Goal: Task Accomplishment & Management: Complete application form

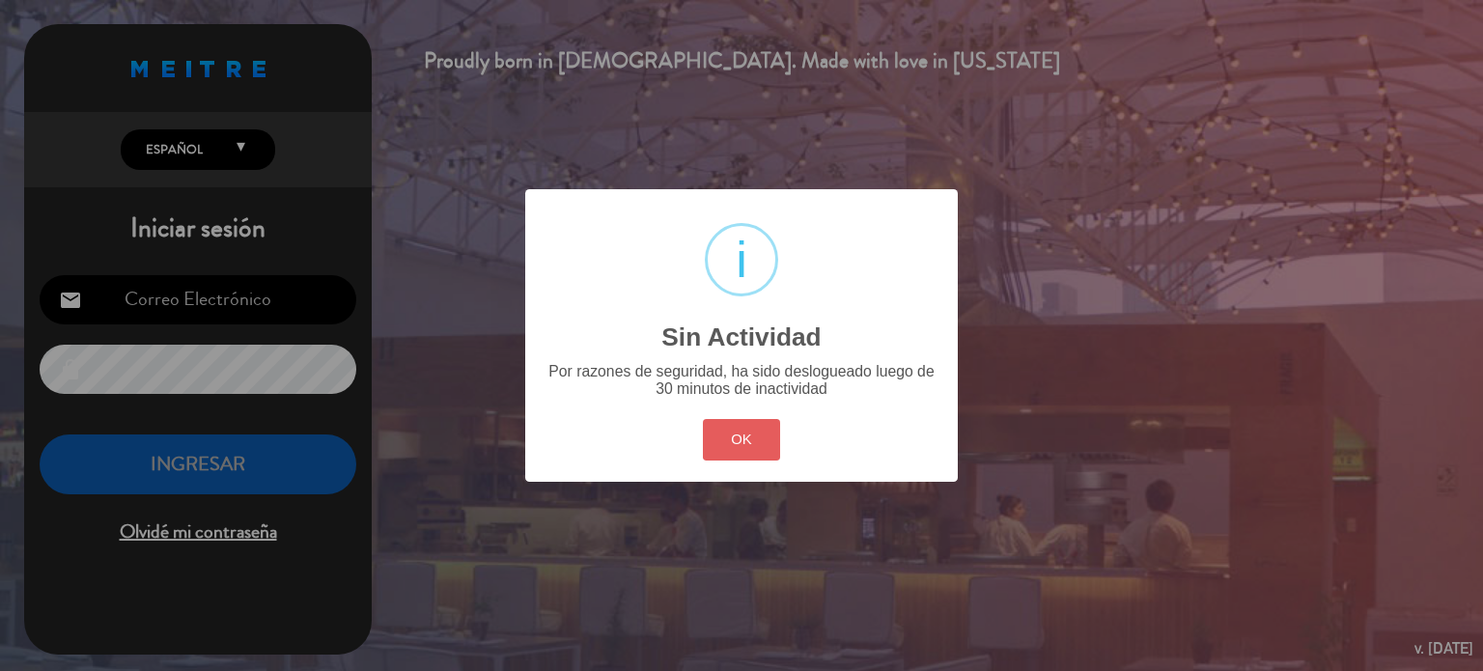
click at [752, 422] on button "OK" at bounding box center [742, 440] width 78 height 42
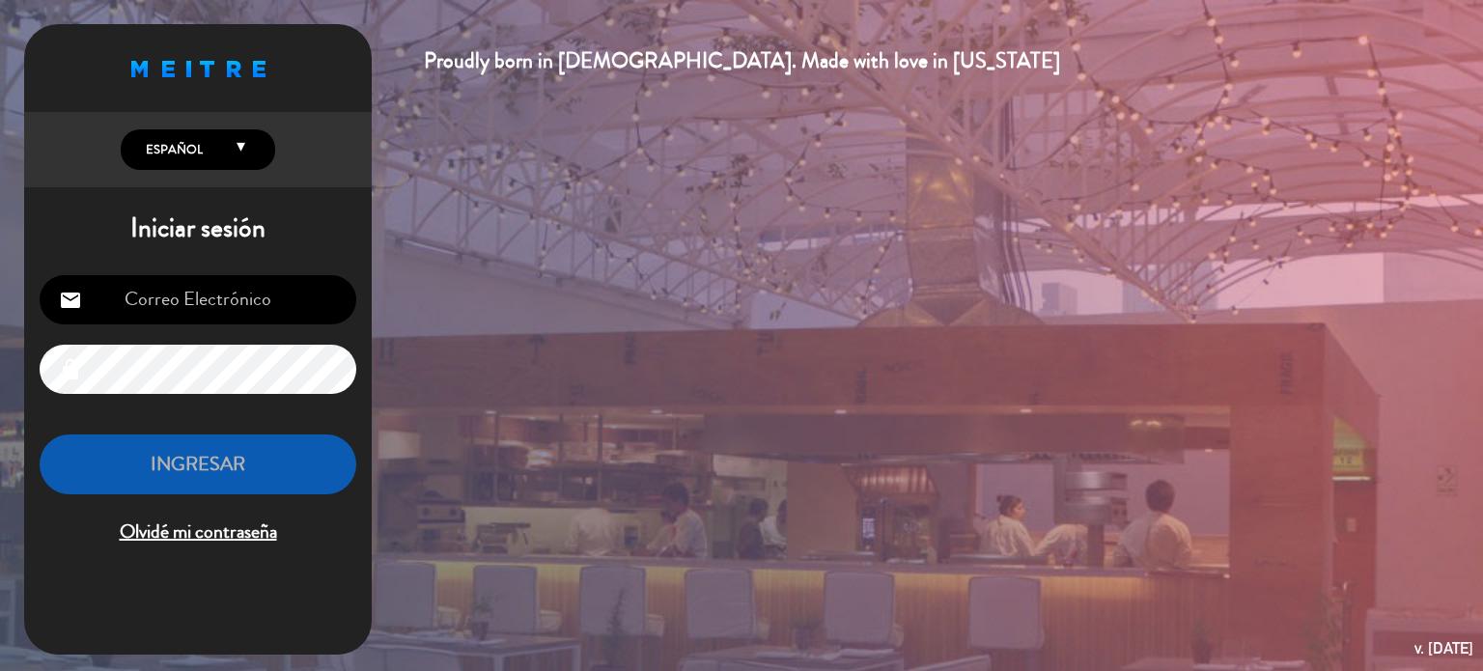
click at [181, 317] on input "email" at bounding box center [198, 299] width 317 height 49
type input "[EMAIL_ADDRESS][DOMAIN_NAME]"
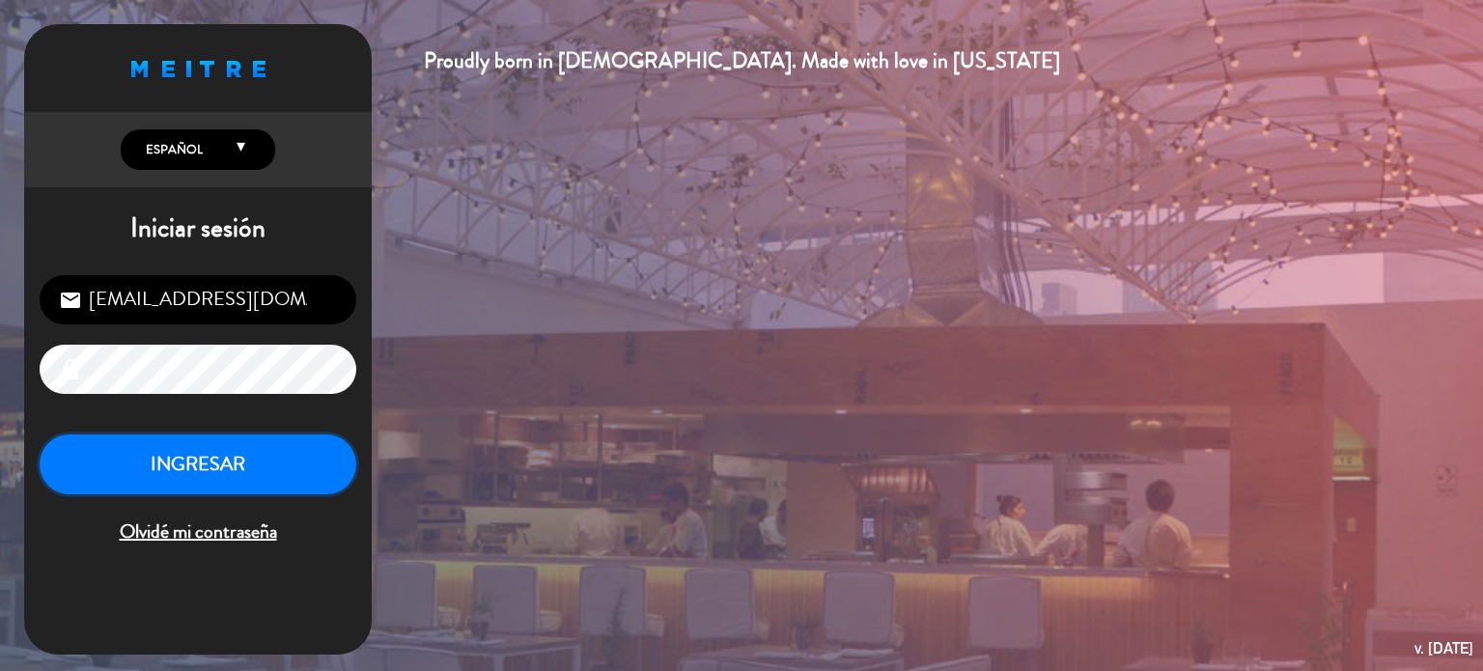
click at [239, 454] on button "INGRESAR" at bounding box center [198, 465] width 317 height 61
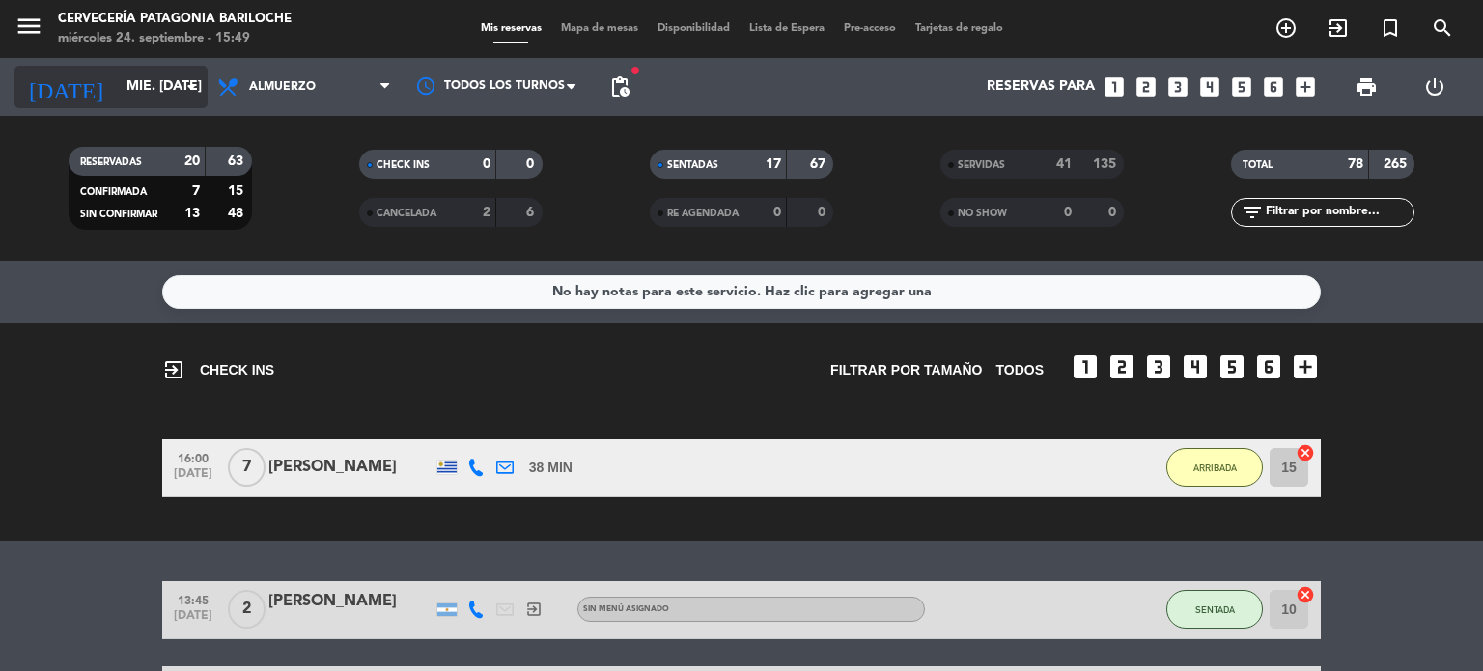
click at [147, 80] on input "mié. [DATE]" at bounding box center [208, 87] width 183 height 35
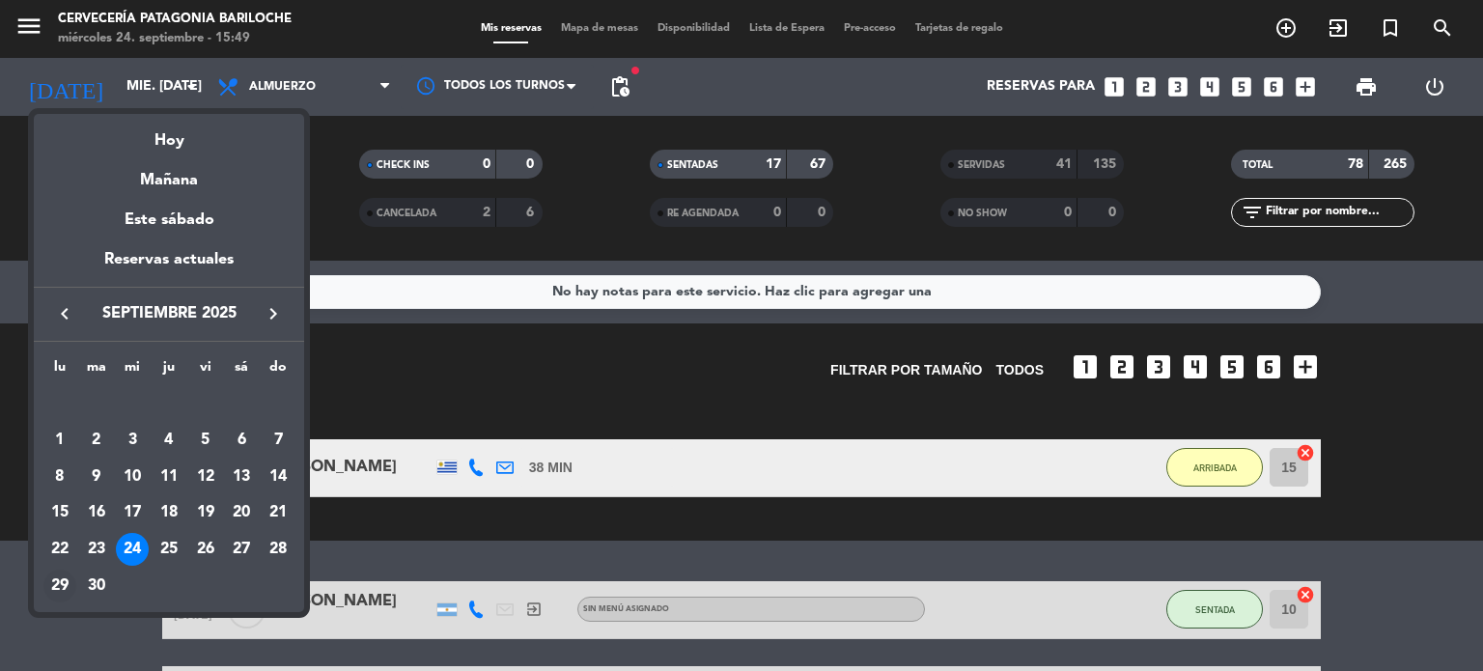
click at [73, 577] on div "29" at bounding box center [59, 586] width 33 height 33
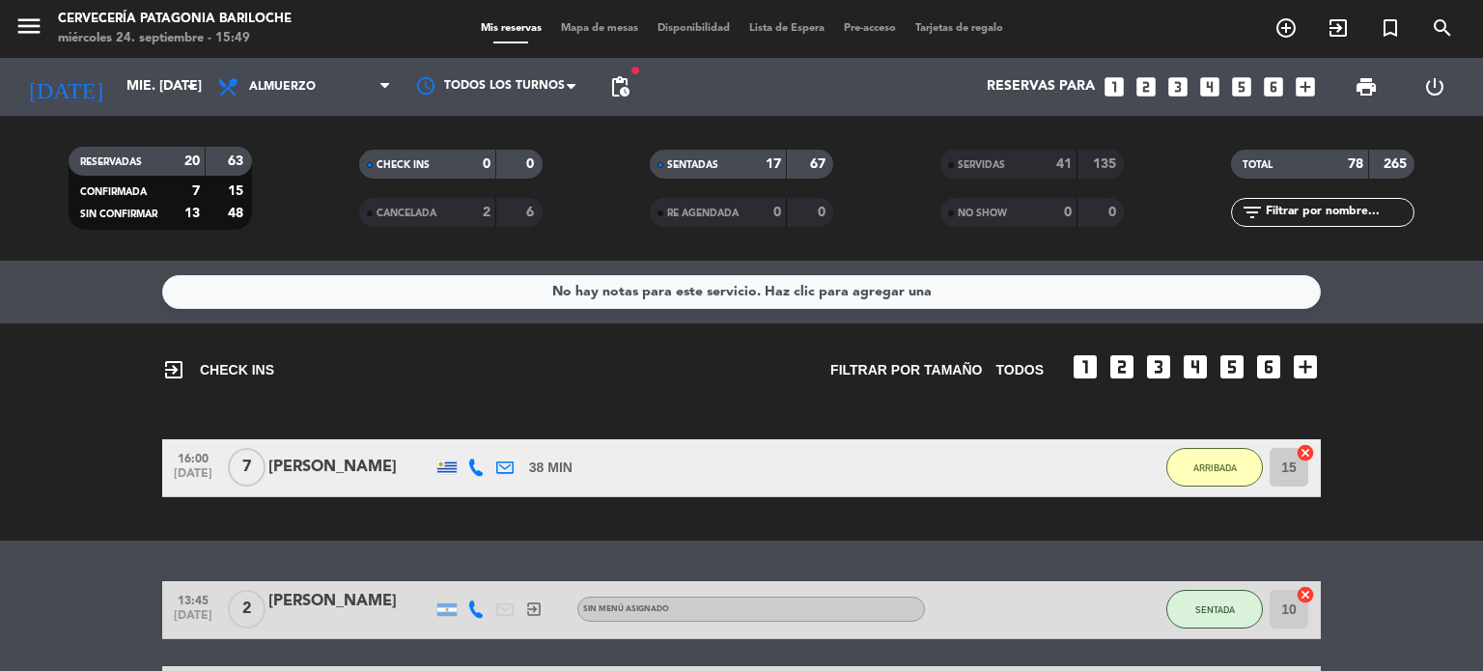
type input "lun. [DATE]"
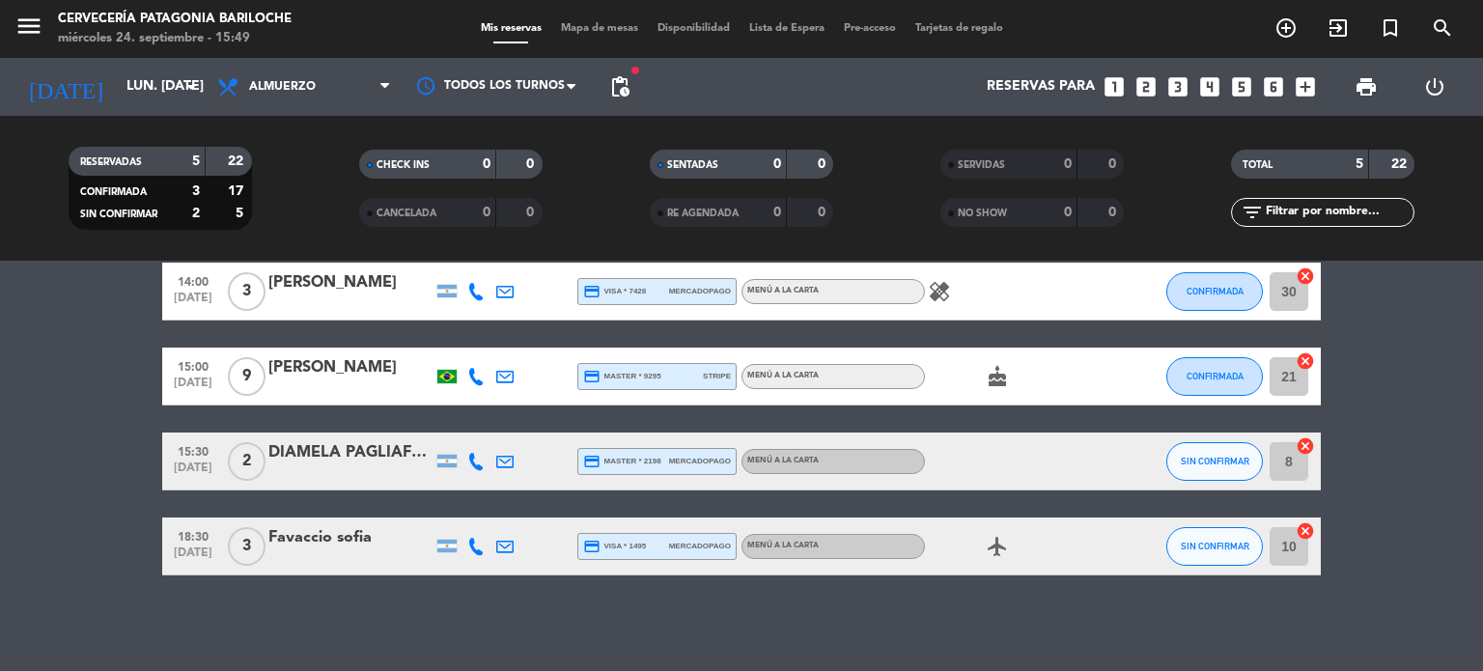
scroll to position [142, 0]
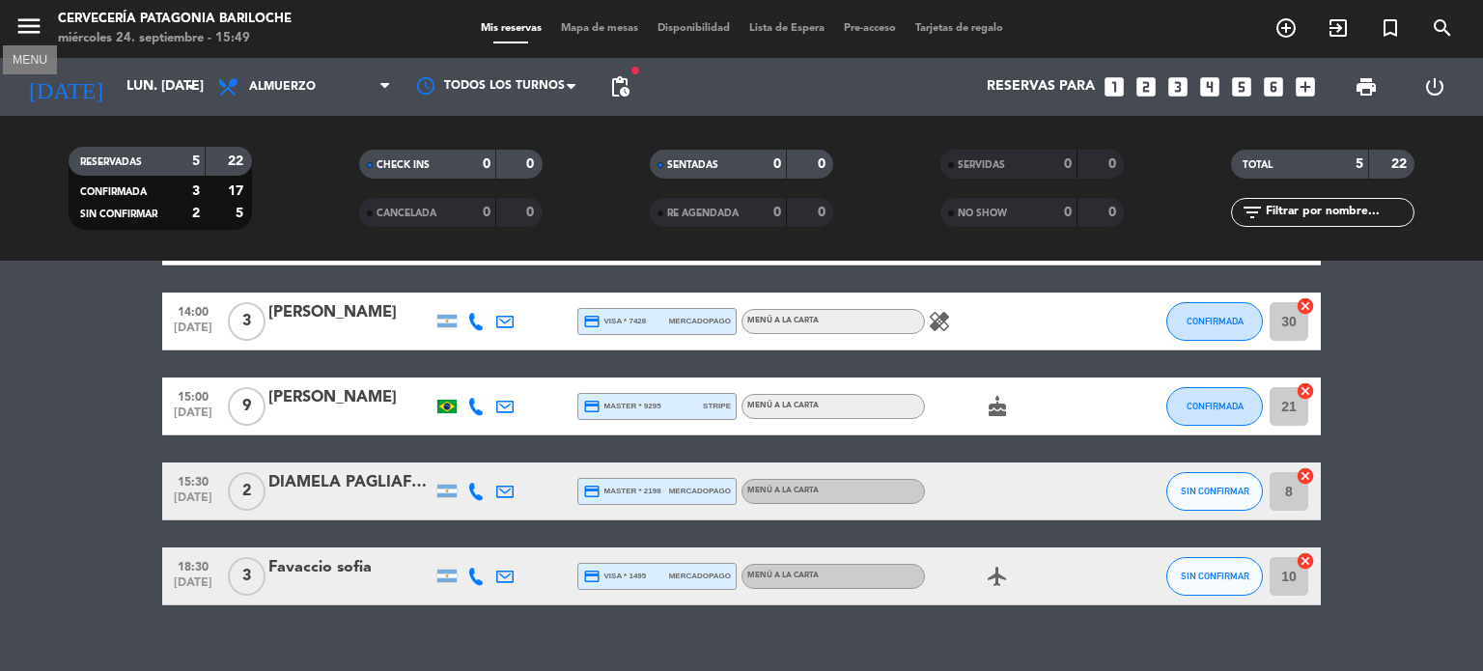
click at [34, 22] on icon "menu" at bounding box center [28, 26] width 29 height 29
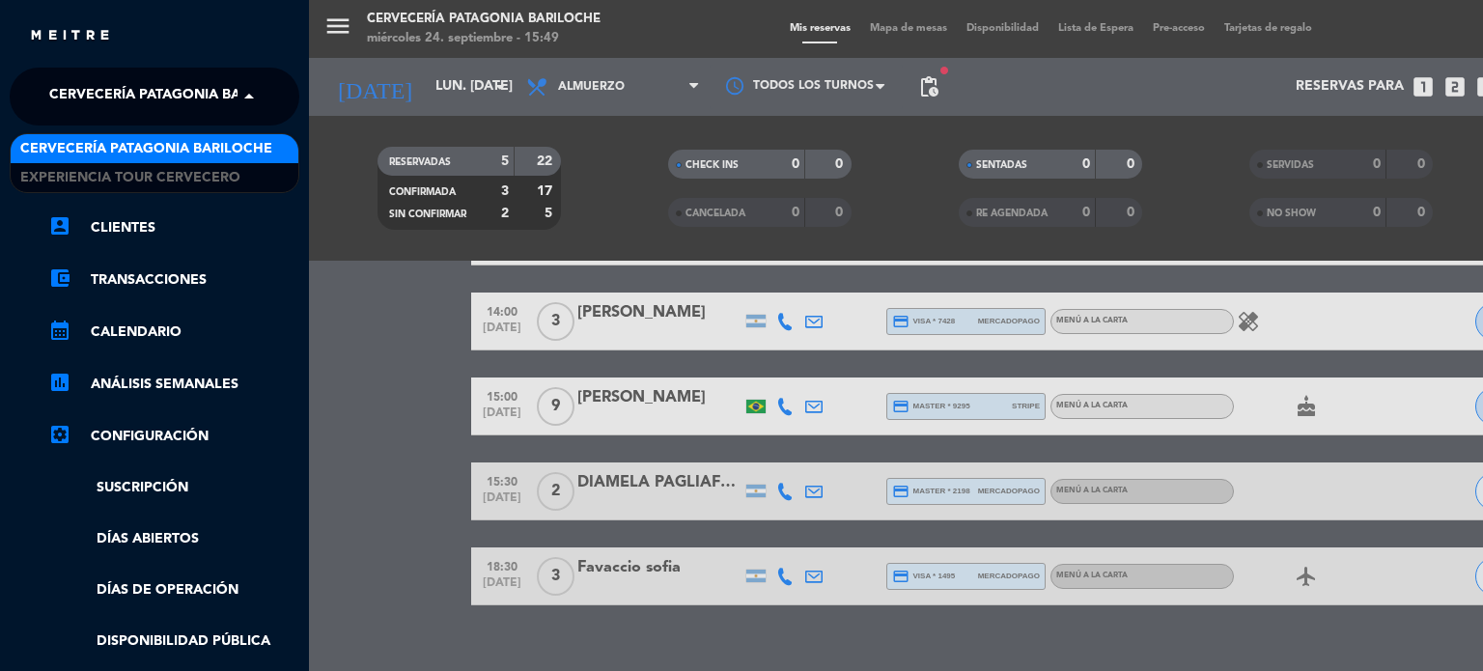
click at [180, 102] on span "Cervecería Patagonia Bariloche" at bounding box center [175, 96] width 252 height 41
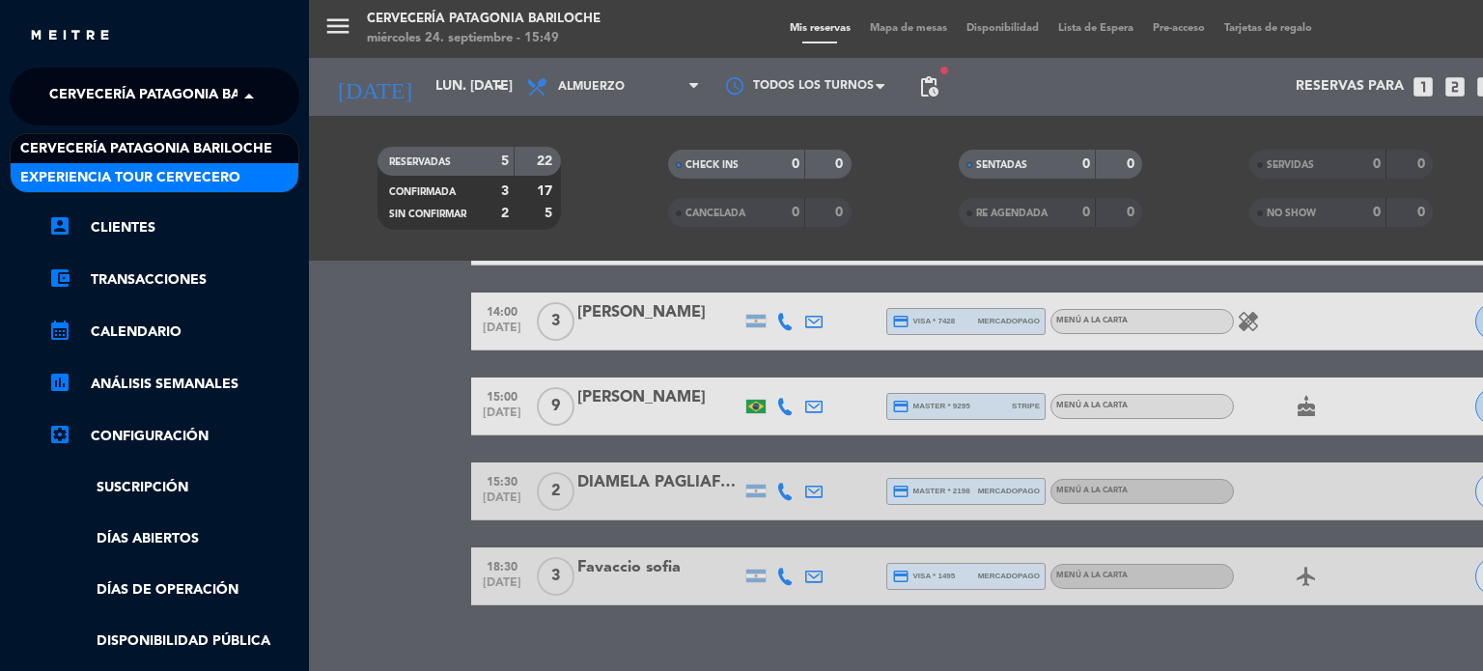
click at [157, 177] on span "Experiencia Tour Cervecero" at bounding box center [130, 178] width 220 height 22
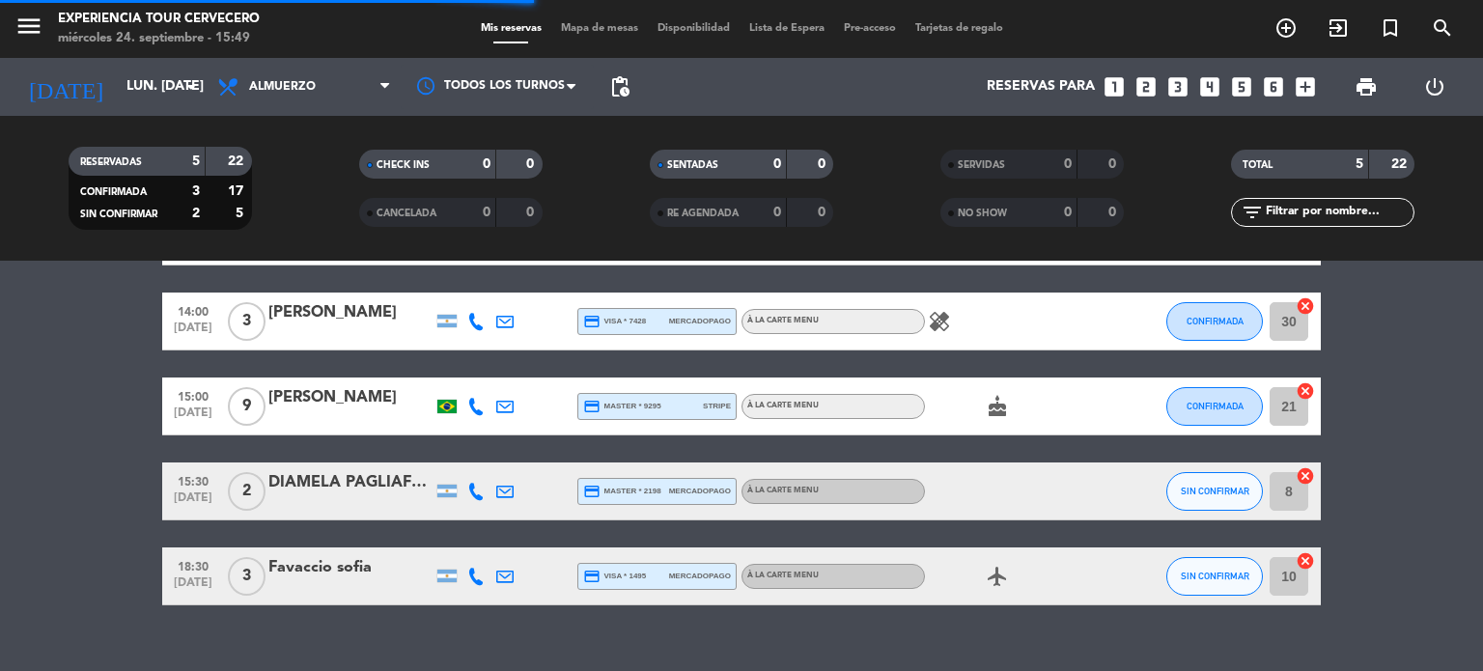
scroll to position [0, 0]
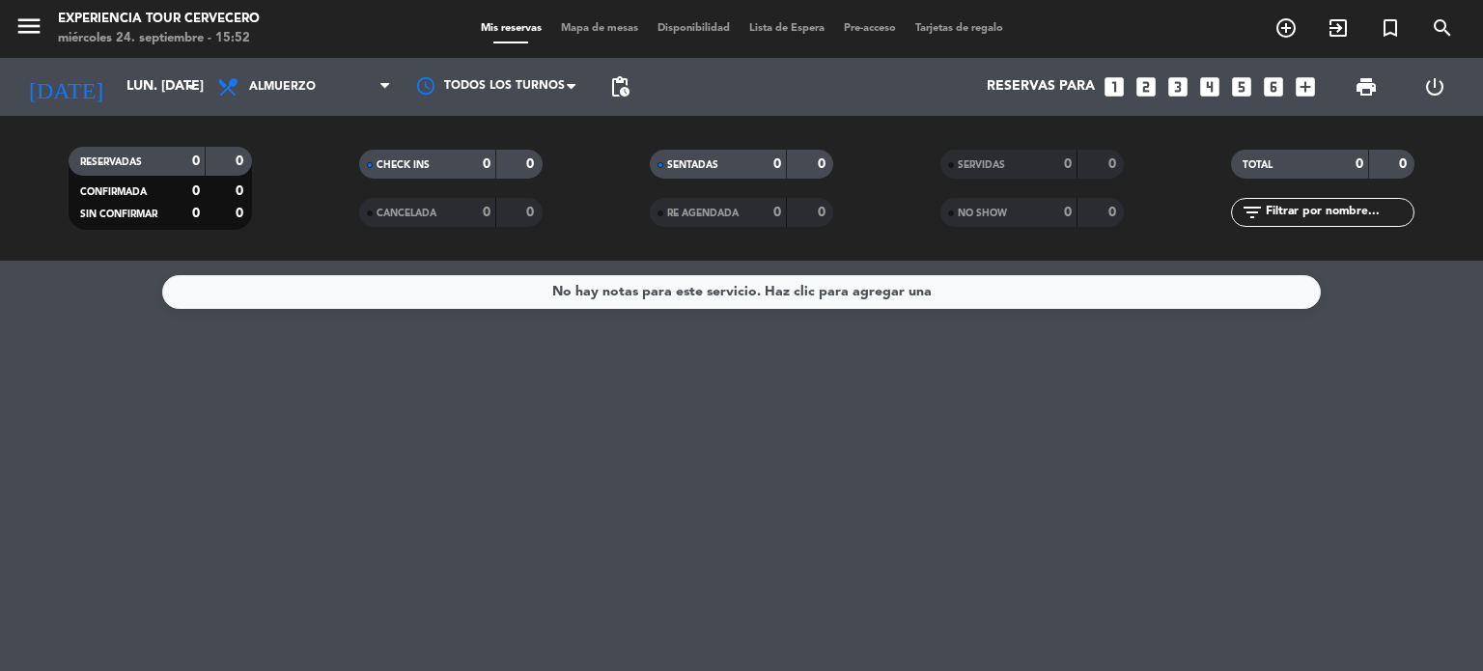
click at [290, 63] on div "Todos los servicios Almuerzo Cena Almuerzo Todos los servicios Almuerzo Cena" at bounding box center [304, 87] width 193 height 58
click at [289, 66] on span "Almuerzo" at bounding box center [304, 87] width 193 height 42
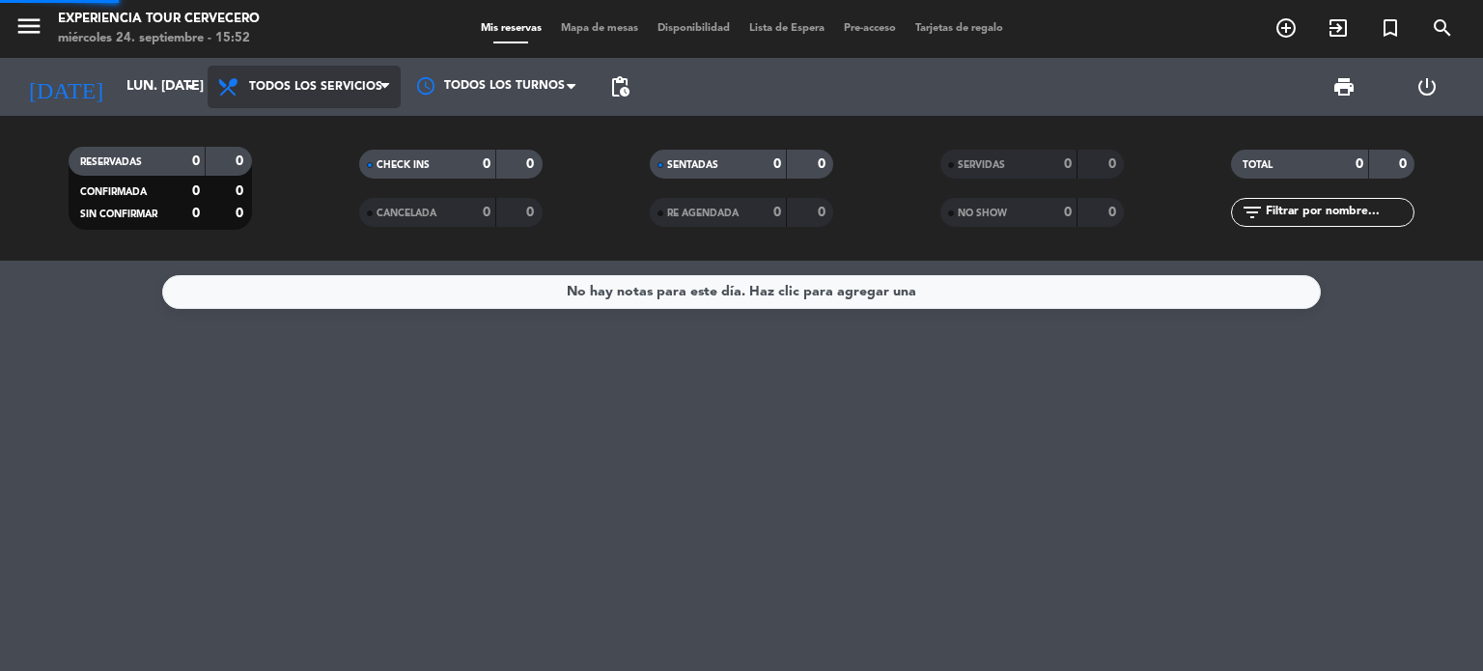
click at [298, 122] on div "menu Experiencia Tour Cervecero miércoles 24. septiembre - 15:52 Mis reservas M…" at bounding box center [741, 130] width 1483 height 261
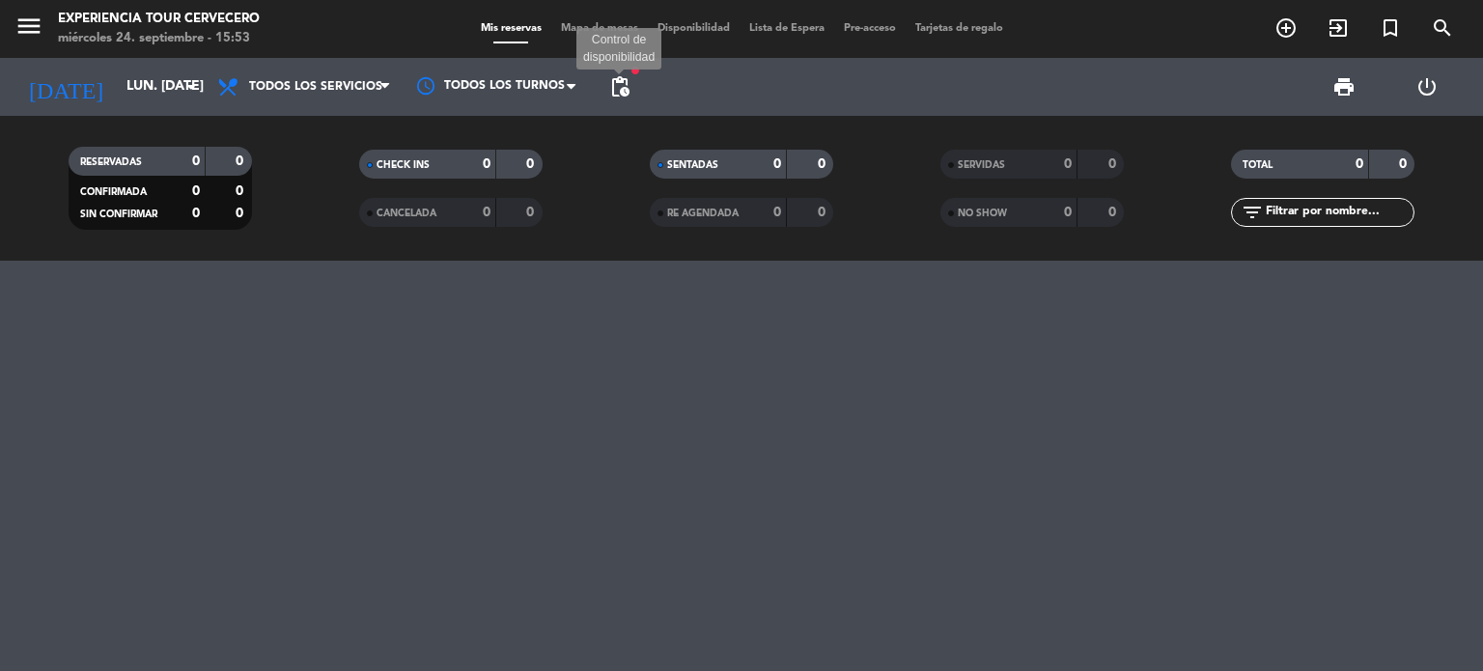
click at [622, 89] on span "pending_actions" at bounding box center [619, 86] width 23 height 23
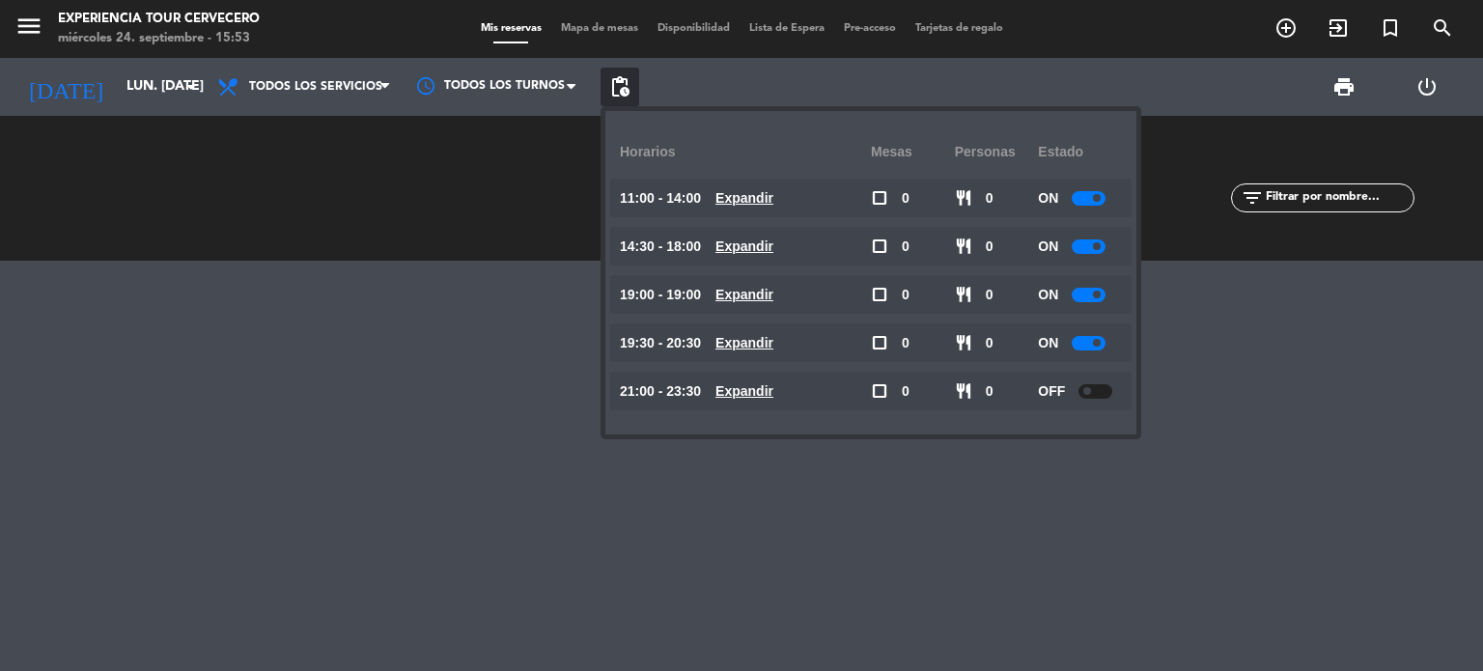
click at [622, 89] on span "pending_actions" at bounding box center [619, 86] width 23 height 23
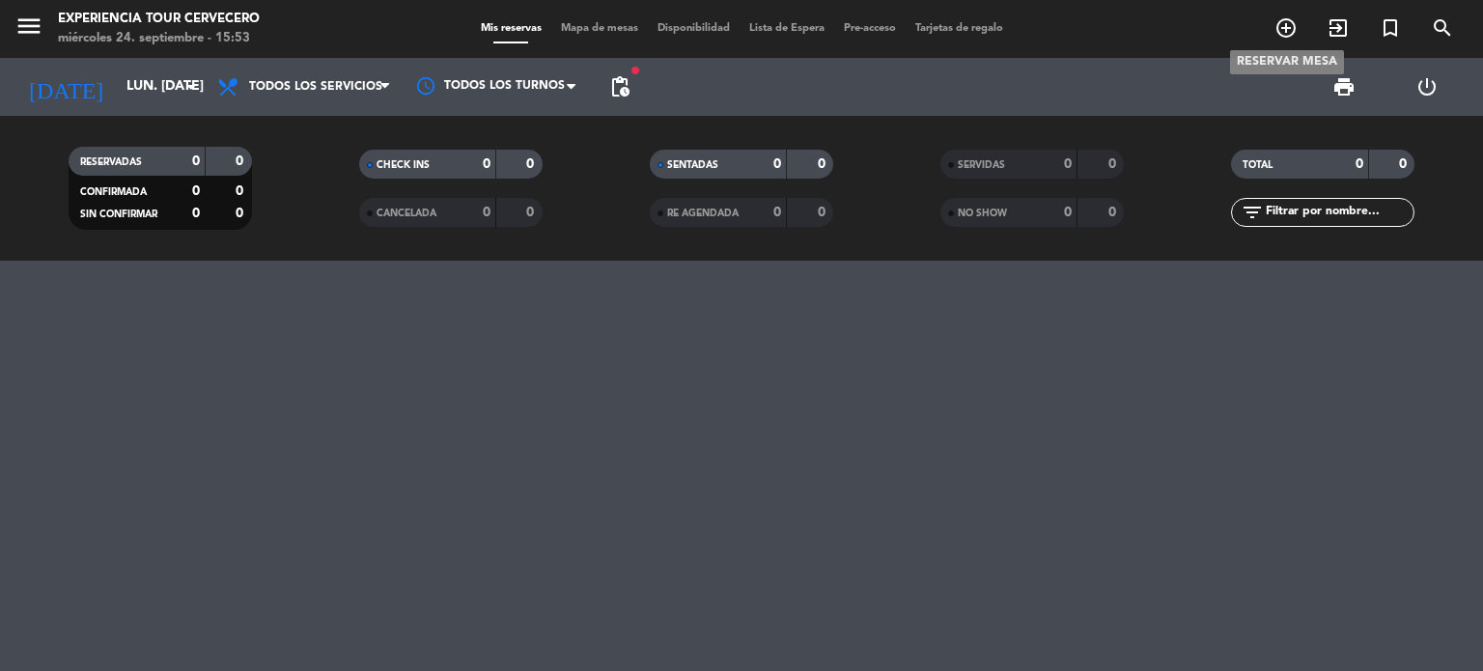
click at [1297, 27] on icon "add_circle_outline" at bounding box center [1286, 27] width 23 height 23
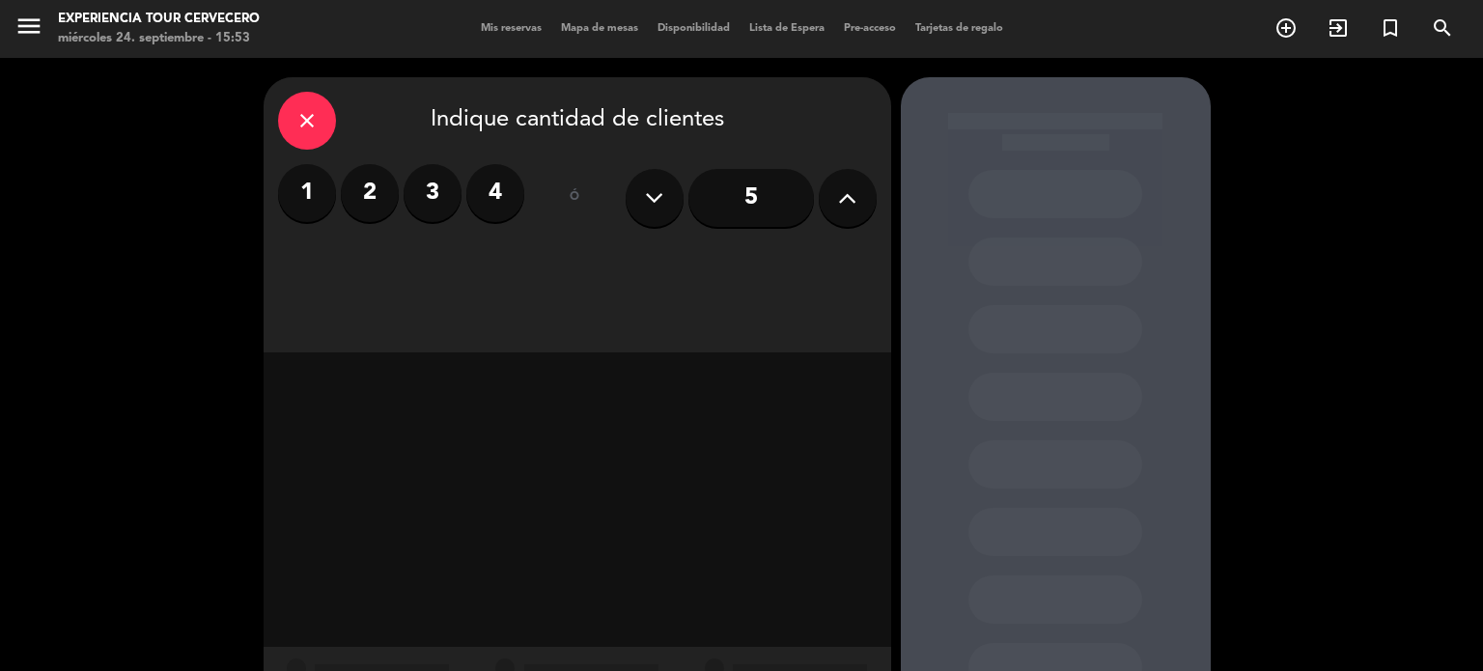
click at [509, 201] on label "4" at bounding box center [495, 193] width 58 height 58
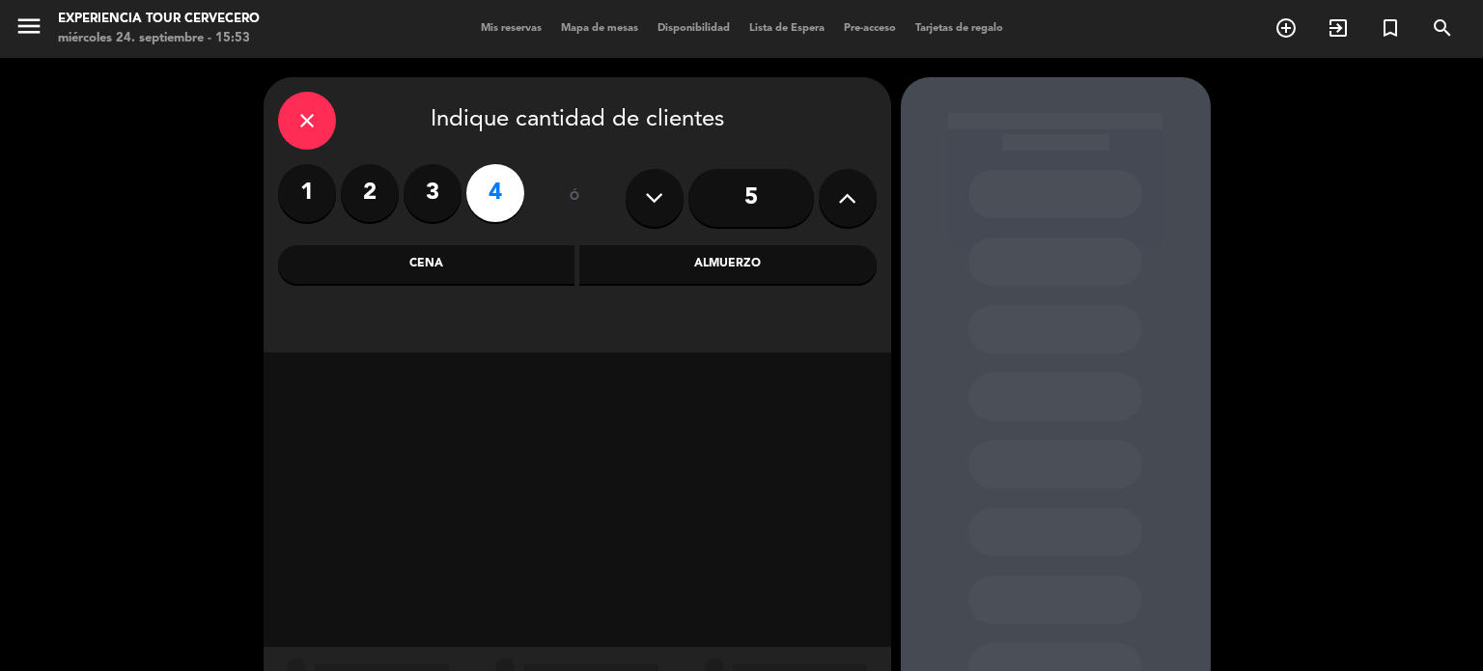
click at [464, 269] on div "Cena" at bounding box center [426, 264] width 297 height 39
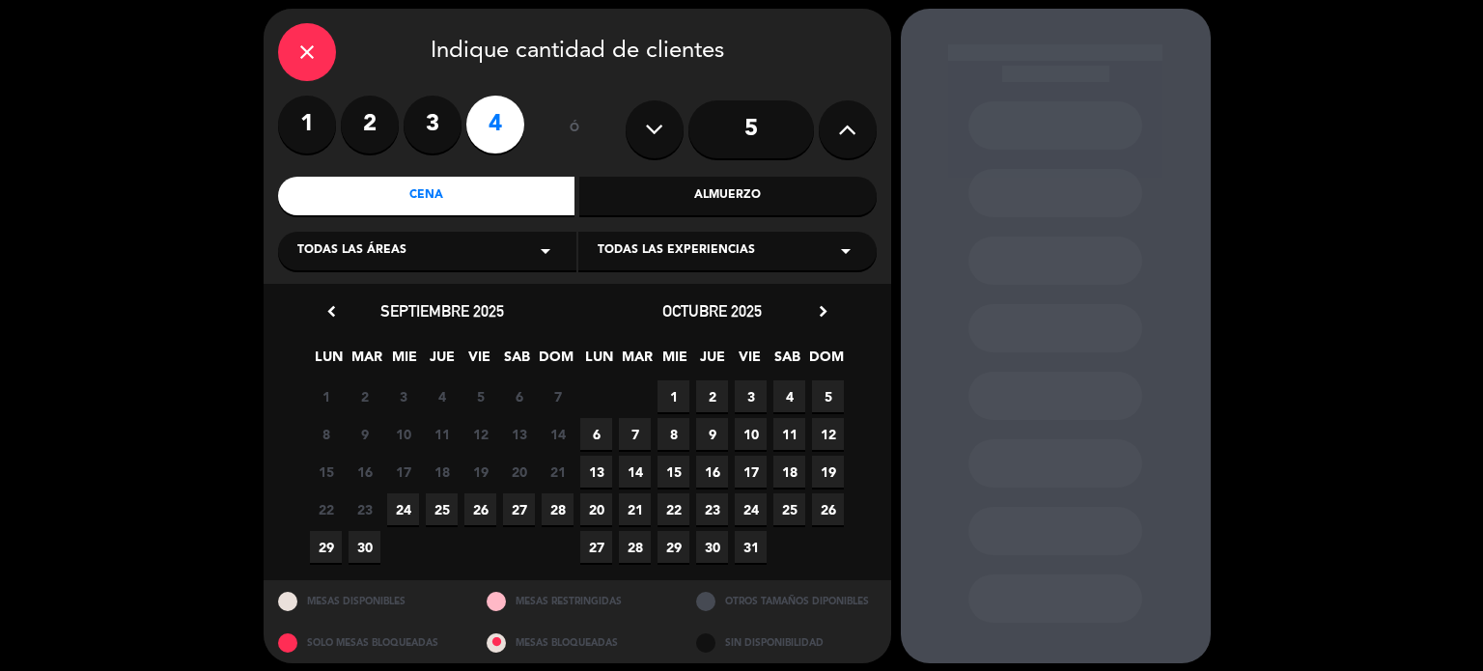
scroll to position [78, 0]
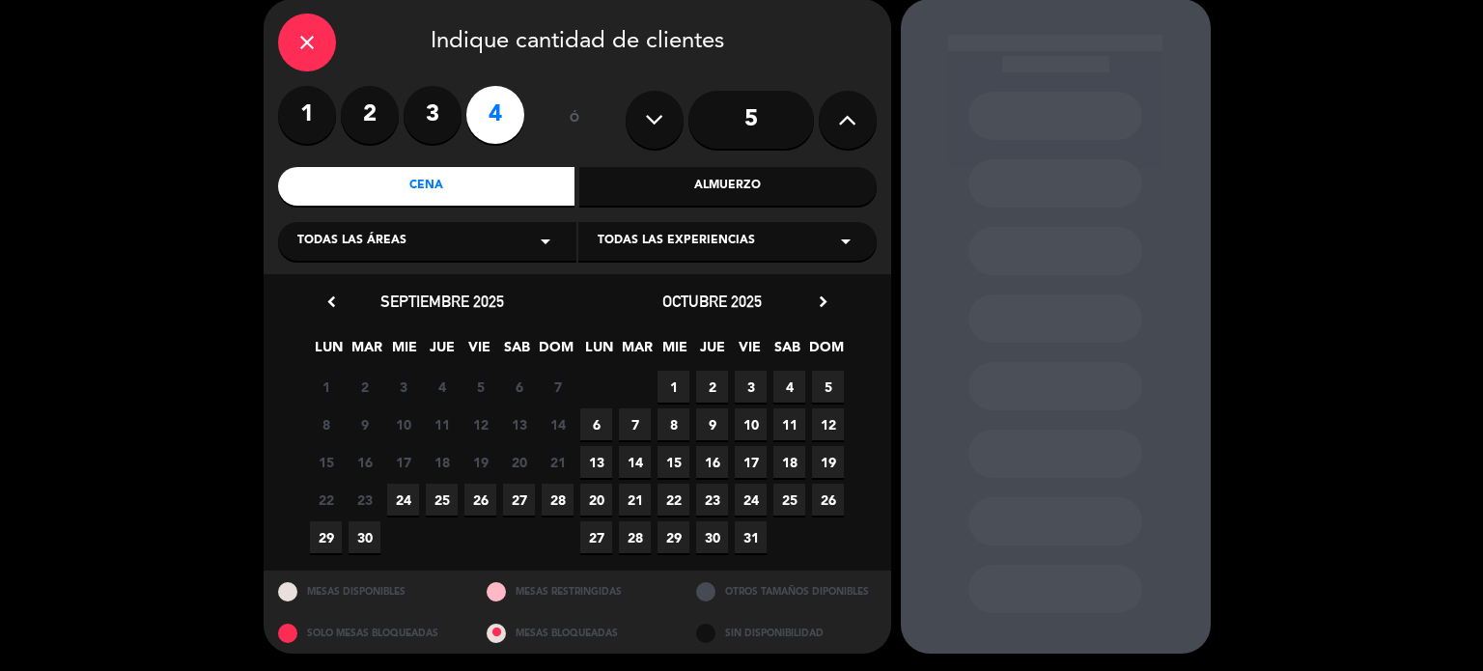
click at [327, 529] on span "29" at bounding box center [326, 537] width 32 height 32
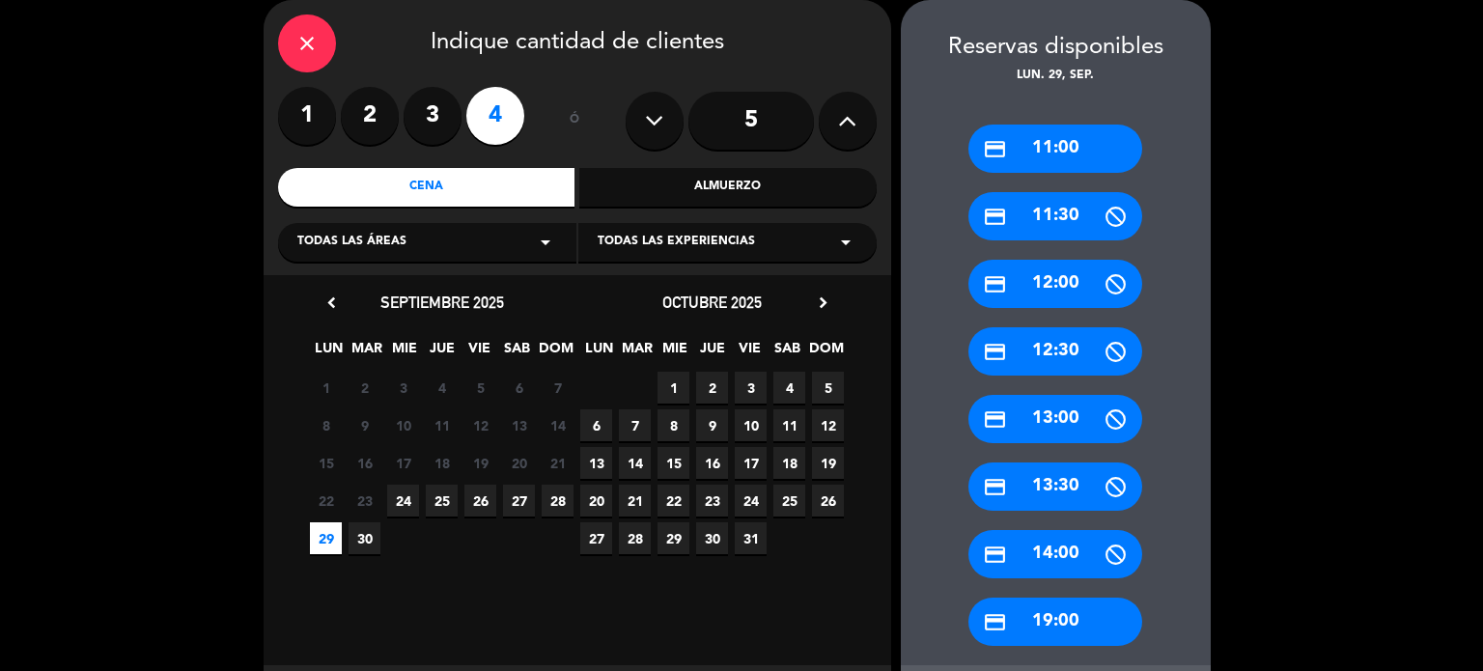
click at [1056, 488] on div "credit_card 13:30" at bounding box center [1056, 487] width 174 height 48
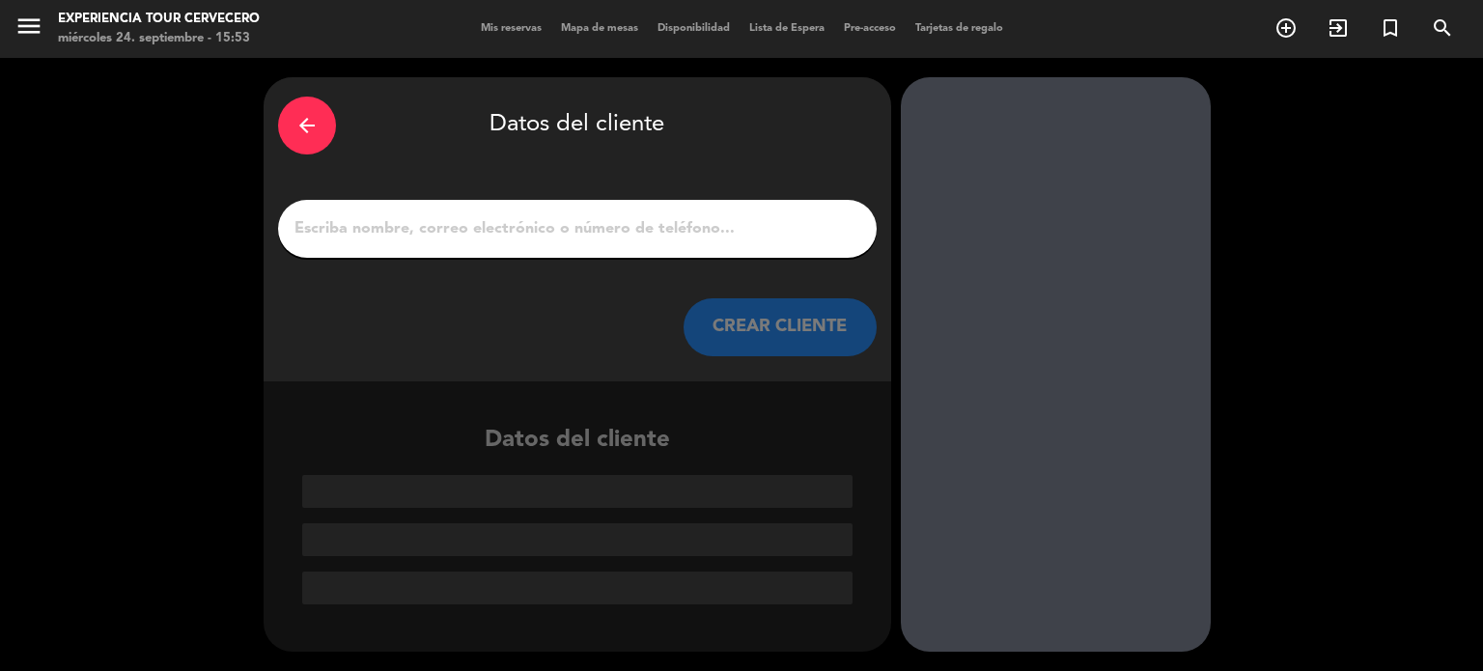
click at [569, 215] on input "1" at bounding box center [578, 228] width 570 height 27
paste input "[PERSON_NAME]"
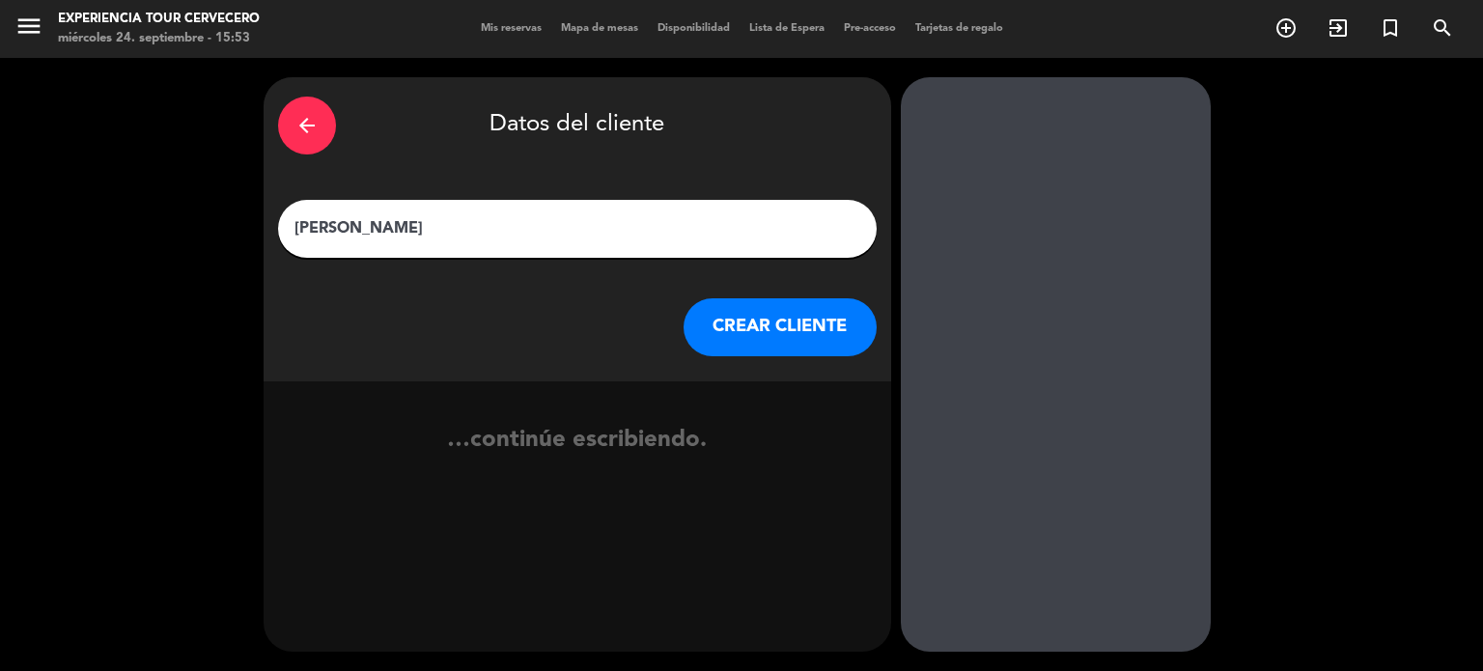
type input "[PERSON_NAME]"
click at [769, 326] on button "CREAR CLIENTE" at bounding box center [780, 327] width 193 height 58
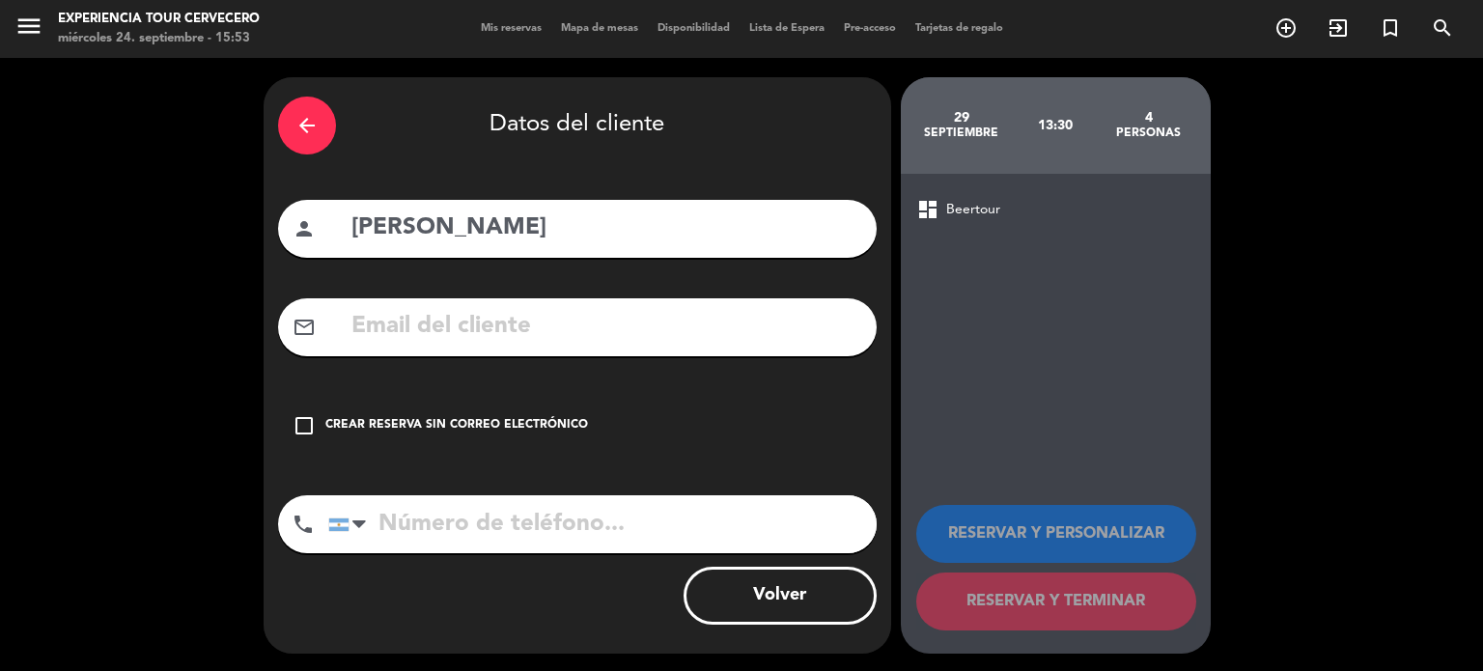
click at [472, 417] on div "Crear reserva sin correo electrónico" at bounding box center [456, 425] width 263 height 19
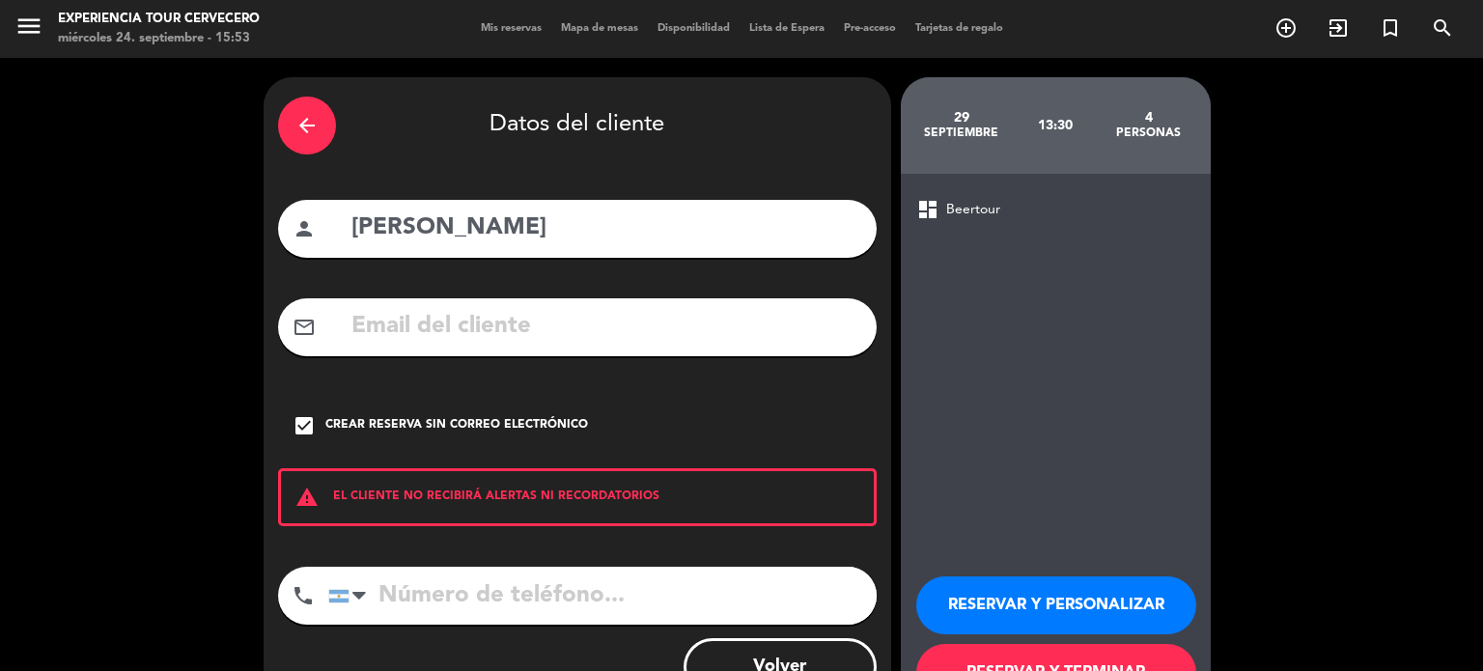
click at [996, 595] on button "RESERVAR Y PERSONALIZAR" at bounding box center [1056, 606] width 280 height 58
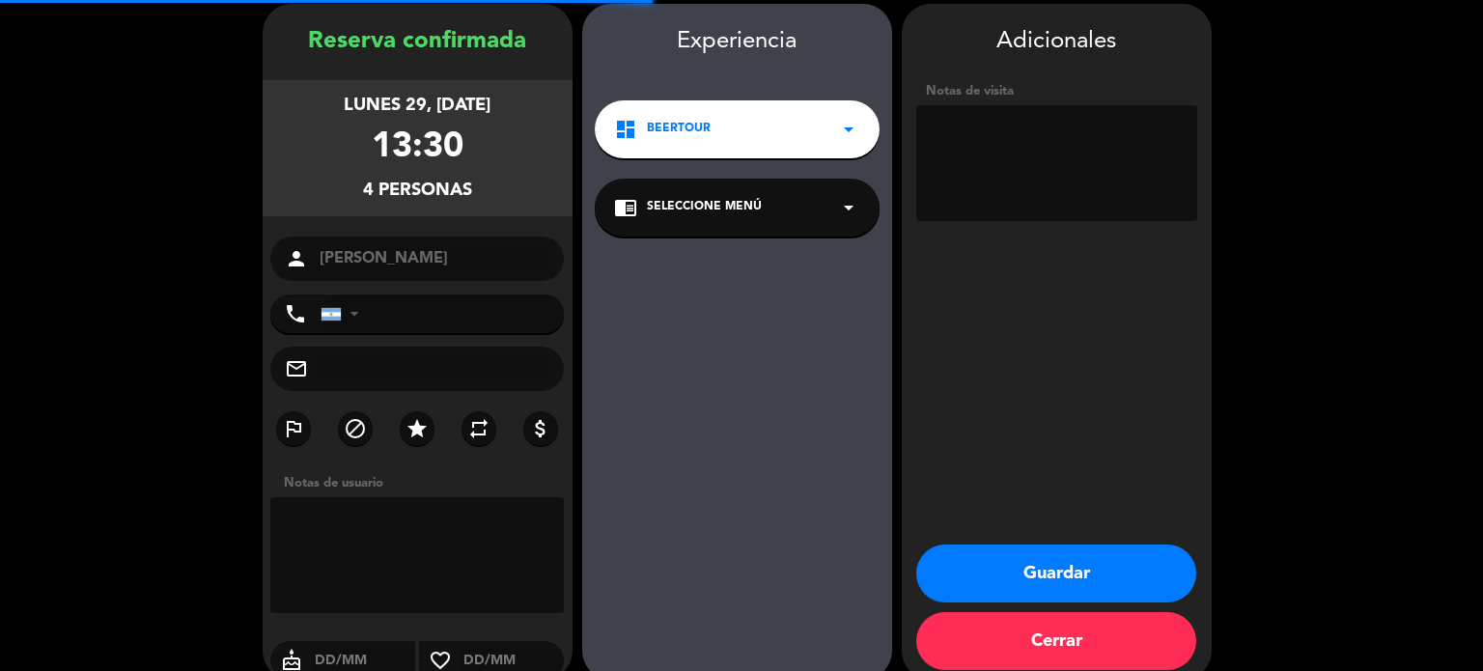
scroll to position [77, 0]
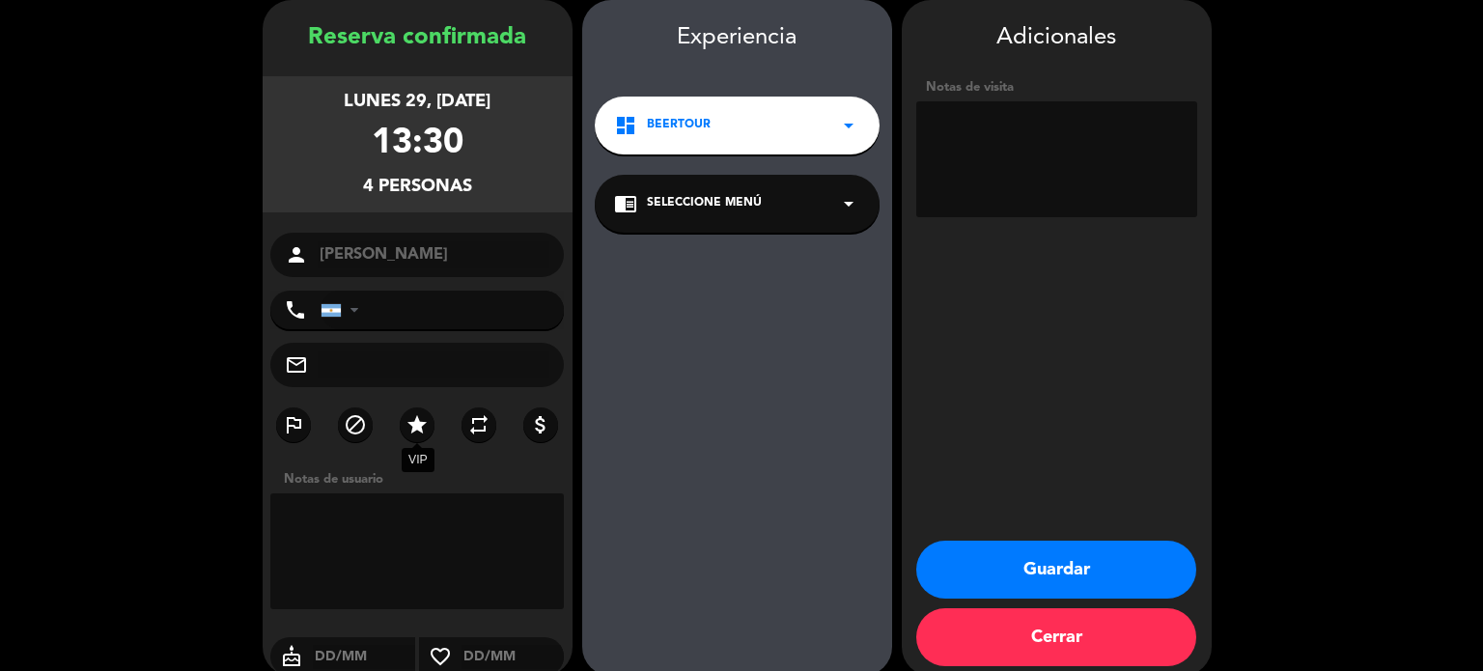
click at [427, 419] on icon "star" at bounding box center [417, 424] width 23 height 23
click at [948, 103] on textarea at bounding box center [1056, 159] width 281 height 116
type textarea "Maridaje - En sala degustación"
click at [1055, 555] on button "Guardar" at bounding box center [1056, 570] width 280 height 58
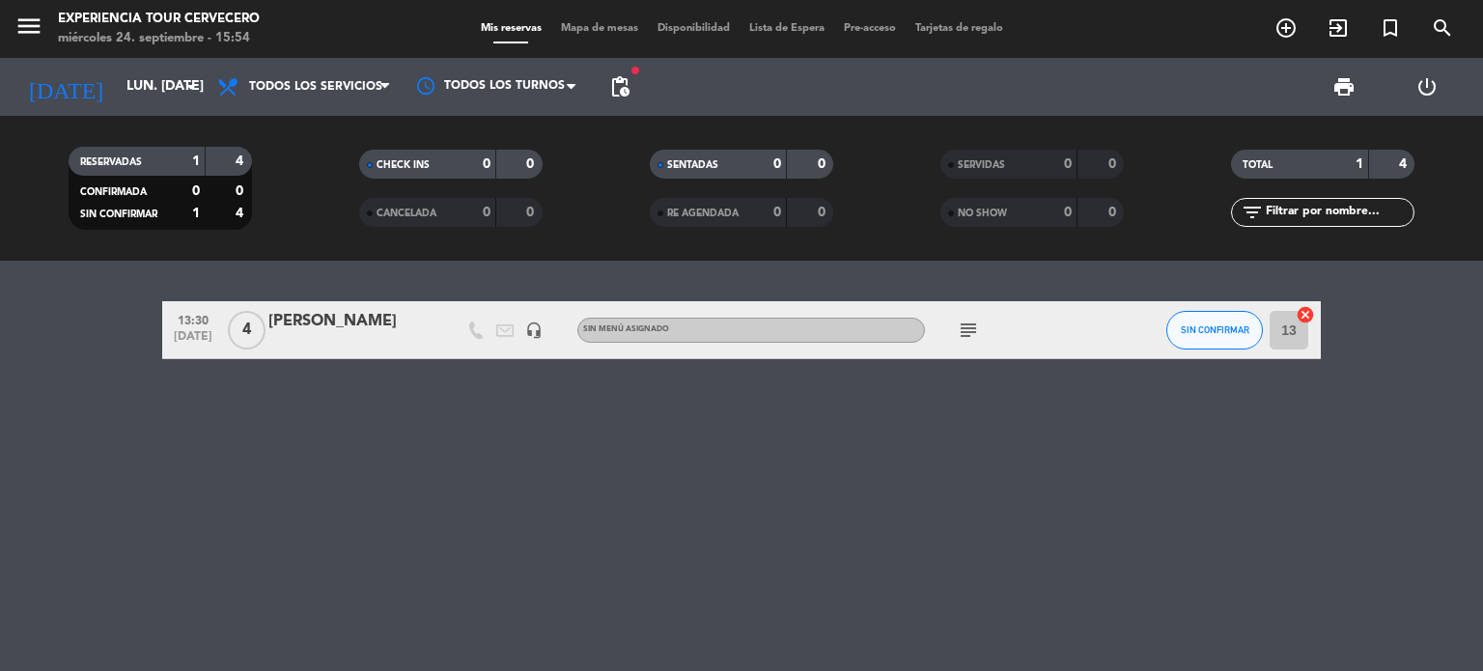
click at [402, 337] on div at bounding box center [350, 342] width 164 height 15
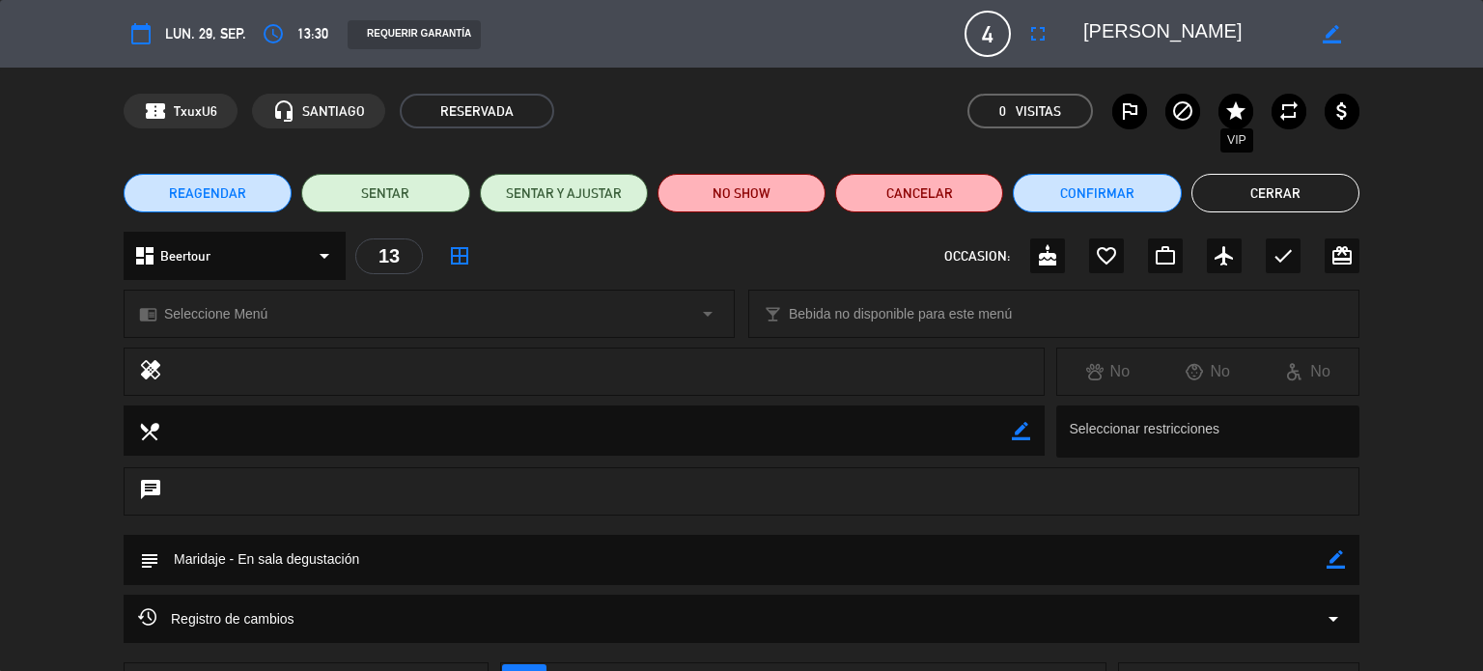
click at [1240, 107] on icon "star" at bounding box center [1236, 110] width 23 height 23
click at [1264, 184] on button "Cerrar" at bounding box center [1276, 193] width 168 height 39
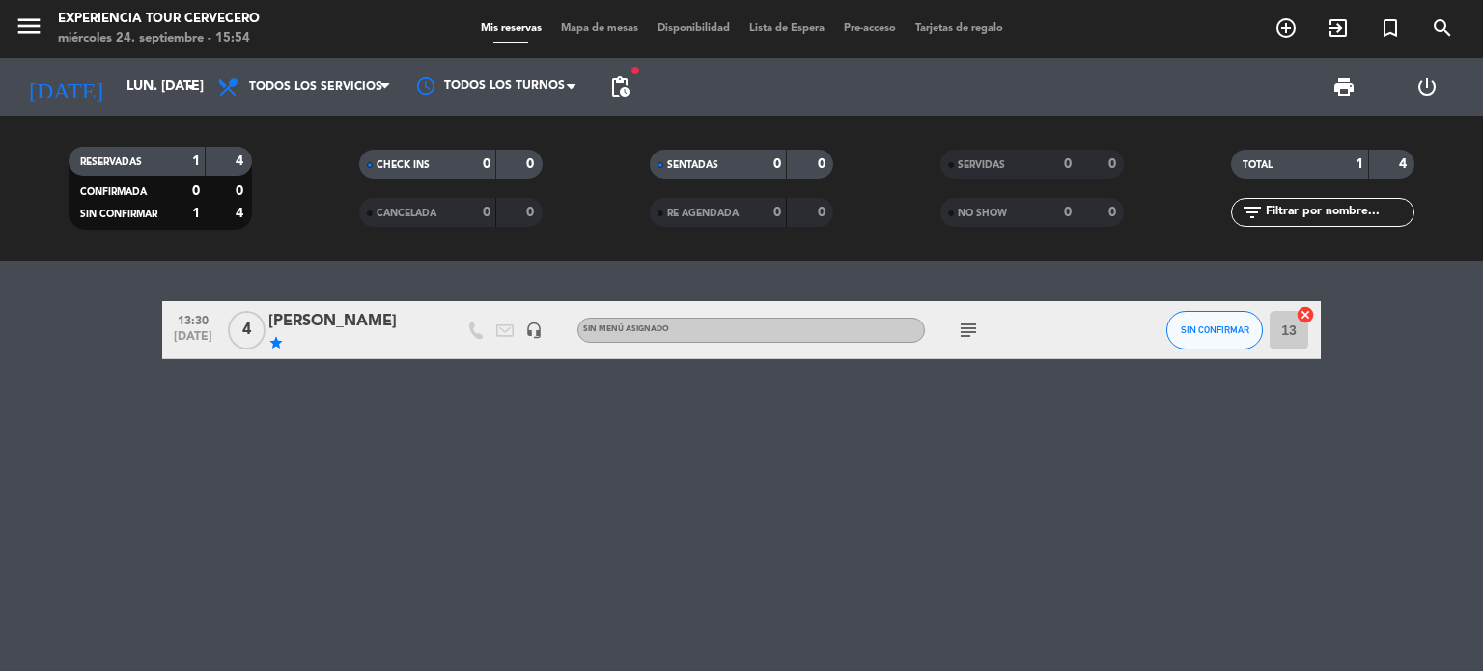
click at [966, 328] on icon "subject" at bounding box center [968, 330] width 23 height 23
